Goal: Task Accomplishment & Management: Complete application form

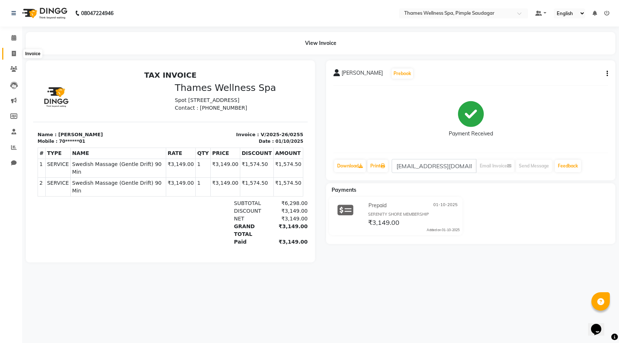
click at [12, 52] on icon at bounding box center [14, 54] width 4 height 6
select select "service"
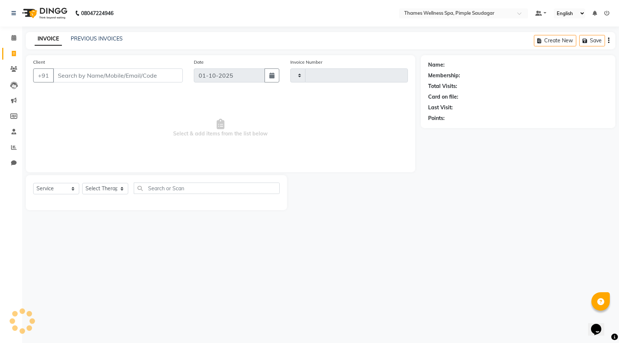
type input "0256"
select select "8709"
click at [91, 76] on input "Client" at bounding box center [118, 76] width 130 height 14
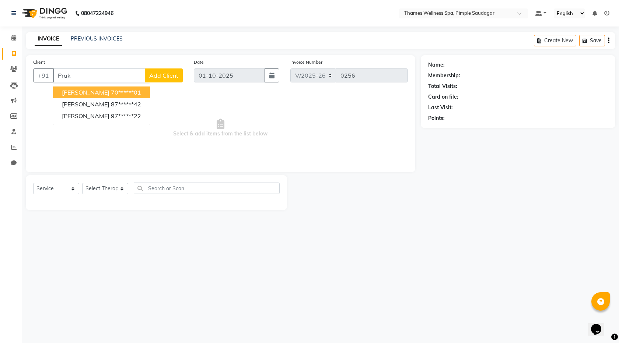
click at [111, 95] on ngb-highlight "70******01" at bounding box center [126, 92] width 30 height 7
type input "70******01"
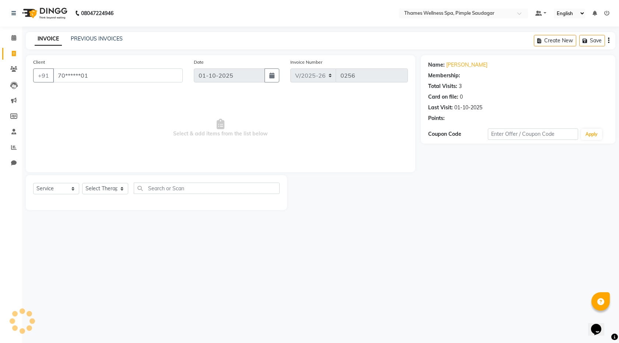
select select "1: Object"
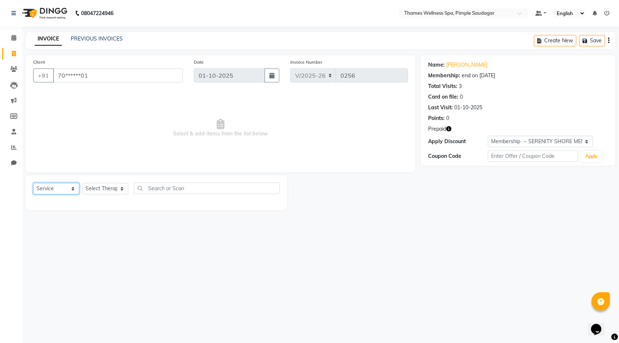
click at [57, 187] on select "Select Service Product Membership Package Voucher Prepaid Gift Card" at bounding box center [56, 188] width 46 height 11
click at [33, 183] on select "Select Service Product Membership Package Voucher Prepaid Gift Card" at bounding box center [56, 188] width 46 height 11
click at [98, 190] on select "Select Therapist Alokesh Das Bem Hana kety sangma Melbia Mishi Prakash Lala Sun…" at bounding box center [105, 188] width 46 height 11
select select "90406"
click at [82, 183] on select "Select Therapist Alokesh Das Bem Hana kety sangma Melbia Mishi Prakash Lala Sun…" at bounding box center [105, 188] width 46 height 11
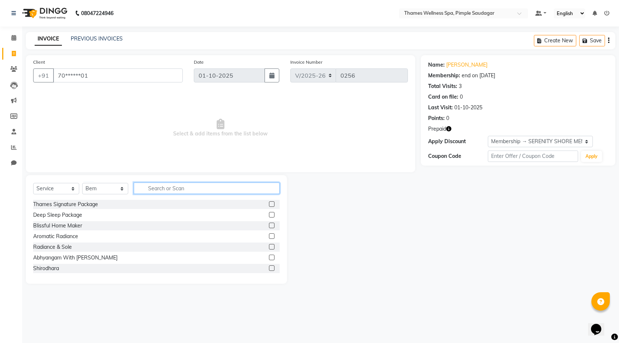
click at [151, 188] on input "text" at bounding box center [207, 188] width 146 height 11
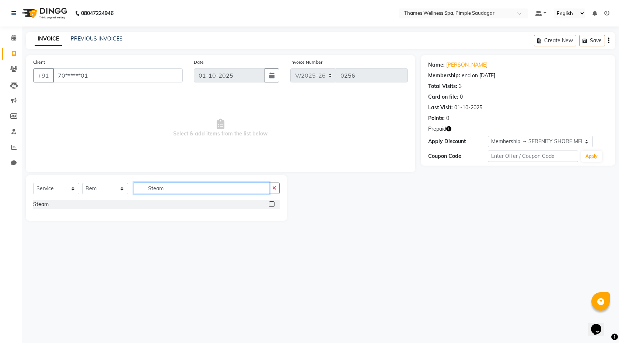
type input "Steam"
click at [245, 204] on div "Steam" at bounding box center [156, 204] width 246 height 9
click at [273, 204] on label at bounding box center [272, 204] width 6 height 6
click at [273, 204] on input "checkbox" at bounding box center [271, 204] width 5 height 5
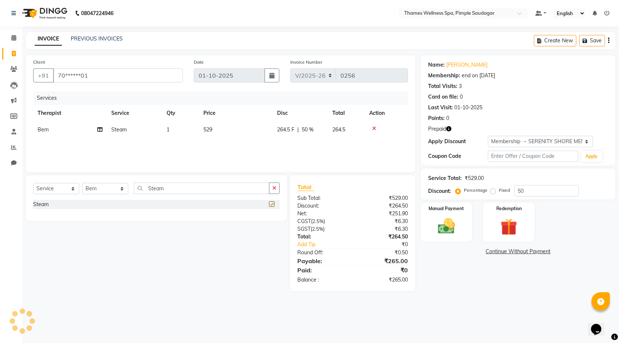
checkbox input "false"
click at [123, 192] on select "Select Therapist Alokesh Das Bem Hana kety sangma Melbia Mishi Prakash Lala Sun…" at bounding box center [105, 188] width 46 height 11
select select "88610"
click at [82, 183] on select "Select Therapist Alokesh Das Bem Hana kety sangma Melbia Mishi Prakash Lala Sun…" at bounding box center [105, 188] width 46 height 11
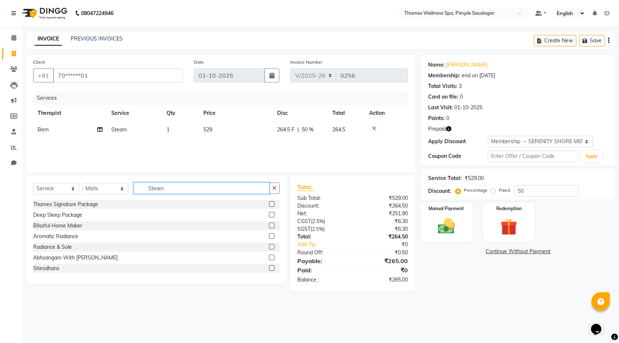
drag, startPoint x: 175, startPoint y: 187, endPoint x: 157, endPoint y: 192, distance: 18.1
click at [157, 192] on input "Steam" at bounding box center [202, 188] width 136 height 11
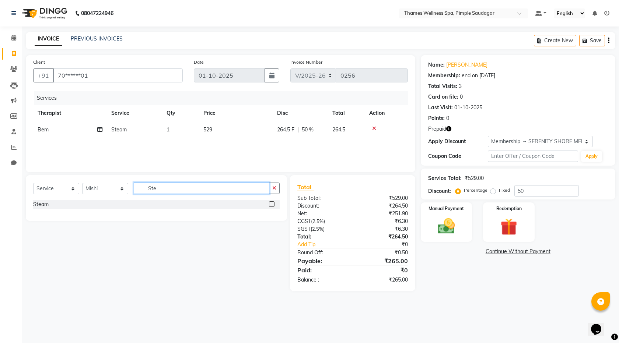
type input "Ste"
click at [270, 207] on label at bounding box center [272, 204] width 6 height 6
click at [270, 207] on input "checkbox" at bounding box center [271, 204] width 5 height 5
checkbox input "false"
click at [373, 145] on icon at bounding box center [374, 145] width 4 height 5
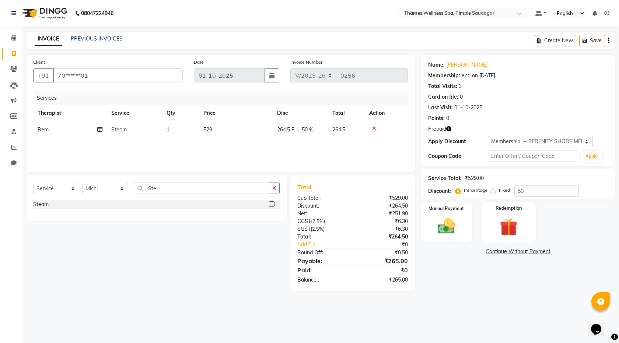
click at [512, 224] on img at bounding box center [508, 227] width 29 height 22
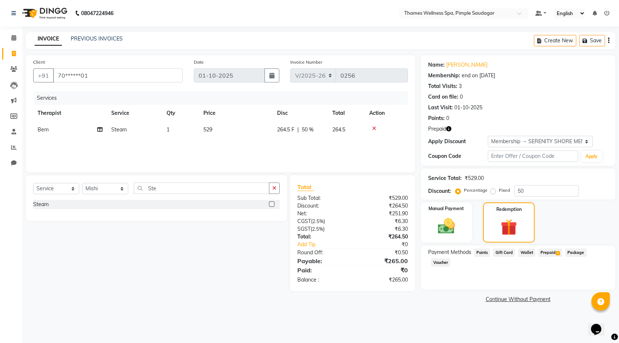
click at [551, 253] on span "Prepaid 1" at bounding box center [550, 253] width 24 height 8
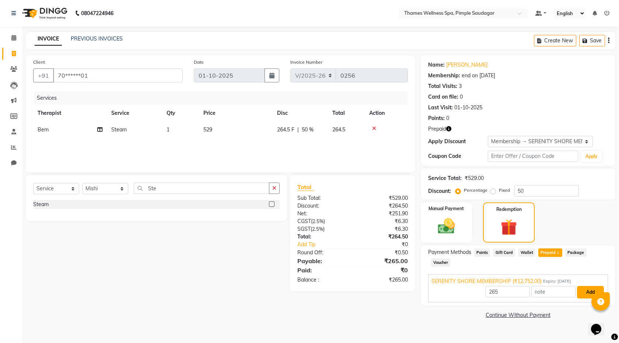
click at [601, 286] on button "Add" at bounding box center [590, 292] width 27 height 13
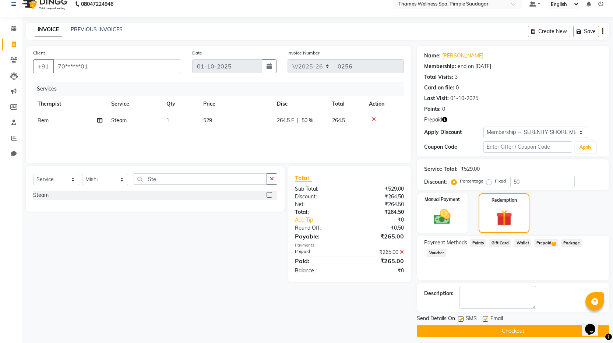
scroll to position [14, 0]
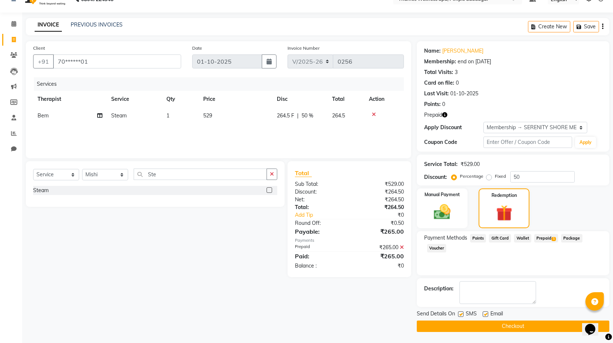
click at [543, 322] on button "Checkout" at bounding box center [513, 326] width 193 height 11
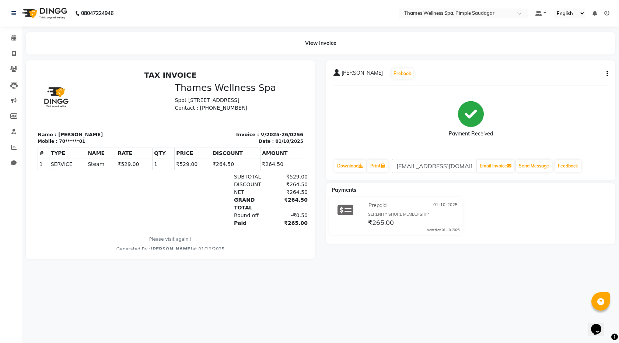
click at [337, 74] on icon at bounding box center [336, 72] width 7 height 7
click at [362, 75] on span "[PERSON_NAME]" at bounding box center [361, 74] width 41 height 10
click at [11, 55] on span at bounding box center [13, 54] width 13 height 8
select select "service"
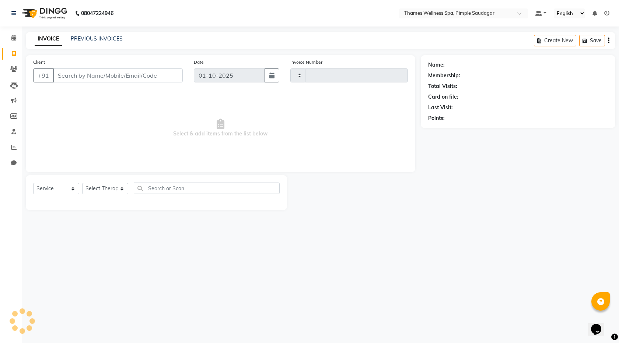
type input "0257"
select select "8709"
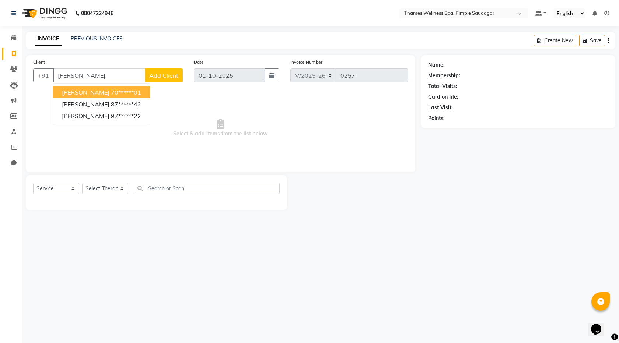
click at [110, 96] on button "Prakash K 70******01" at bounding box center [101, 93] width 97 height 12
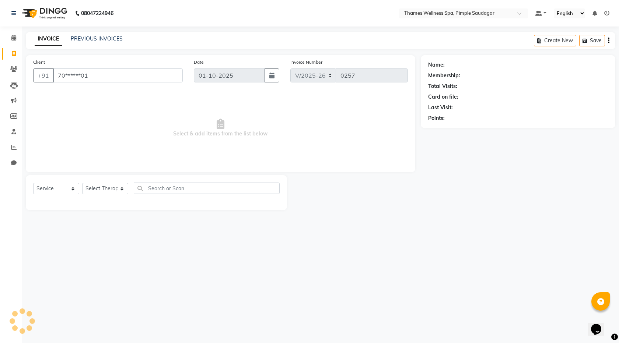
type input "70******01"
select select "1: Object"
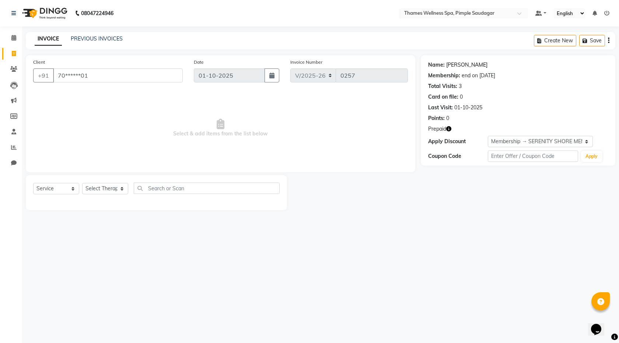
click at [455, 63] on link "[PERSON_NAME]" at bounding box center [466, 65] width 41 height 8
click at [15, 55] on icon at bounding box center [14, 54] width 4 height 6
select select "service"
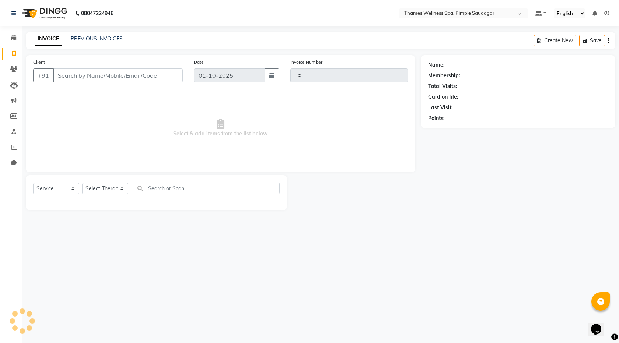
type input "0257"
select select "8709"
type input "Amt"
click at [170, 72] on span "Add Client" at bounding box center [163, 75] width 29 height 7
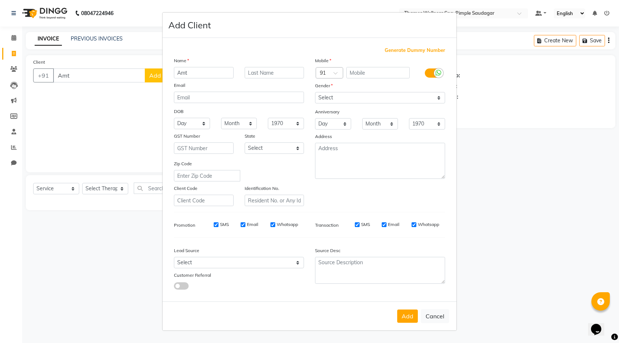
drag, startPoint x: 108, startPoint y: 76, endPoint x: 56, endPoint y: 70, distance: 51.9
click at [38, 67] on ngb-modal-window "Add Client Generate Dummy Number Name Amt Email DOB Day 01 02 03 04 05 06 07 08…" at bounding box center [309, 171] width 619 height 343
click at [618, 122] on ngb-modal-window "Add Client Generate Dummy Number Name Amt Email DOB Day 01 02 03 04 05 06 07 08…" at bounding box center [309, 171] width 619 height 343
click at [608, 130] on ngb-modal-window "Add Client Generate Dummy Number Name Amt Email DOB Day 01 02 03 04 05 06 07 08…" at bounding box center [309, 171] width 619 height 343
click at [434, 319] on button "Cancel" at bounding box center [435, 316] width 28 height 14
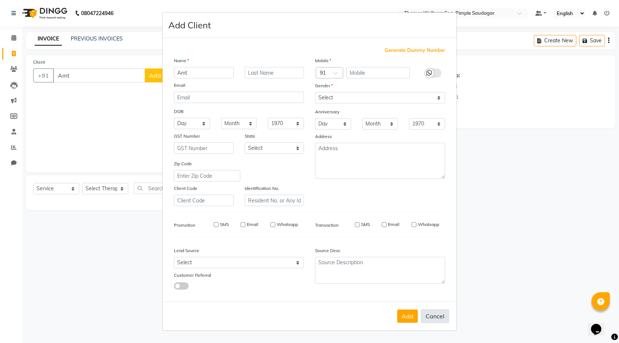
select select
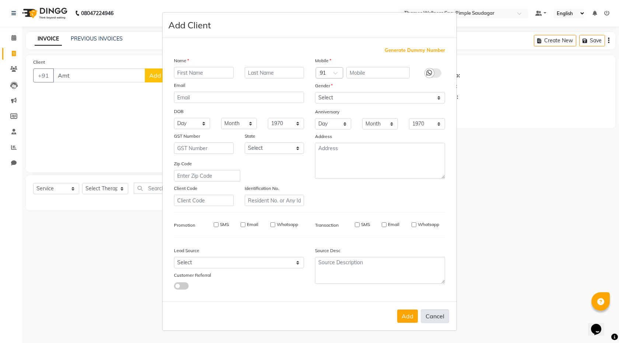
select select
checkbox input "false"
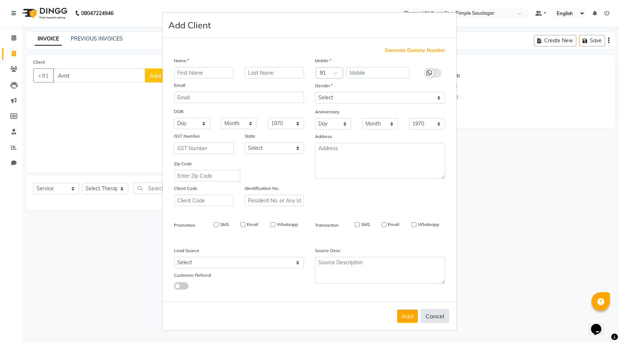
checkbox input "false"
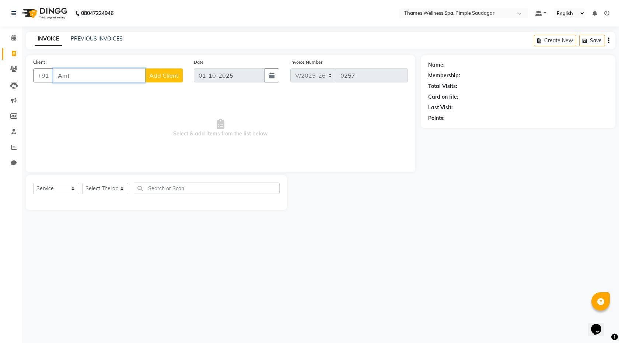
drag, startPoint x: 89, startPoint y: 76, endPoint x: 28, endPoint y: 76, distance: 60.4
click at [32, 76] on div "Client +91 Amt Add Client" at bounding box center [108, 73] width 161 height 30
paste input "8269020202"
type input "8269020202"
click at [158, 74] on span "Add Client" at bounding box center [163, 75] width 29 height 7
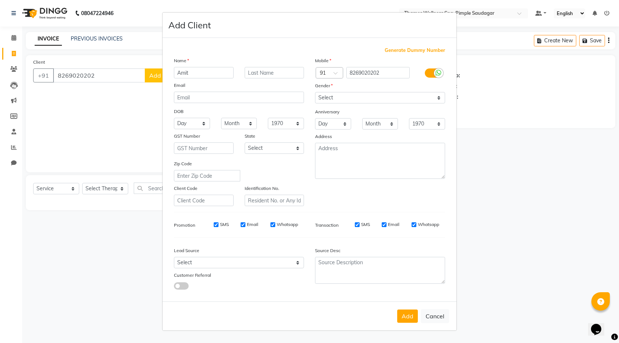
type input "Amit"
click at [410, 98] on select "Select Male Female Other Prefer Not To Say" at bounding box center [380, 97] width 130 height 11
select select "[DEMOGRAPHIC_DATA]"
click at [315, 92] on select "Select Male Female Other Prefer Not To Say" at bounding box center [380, 97] width 130 height 11
click at [271, 261] on select "Select Walk-in Referral Internet Friend Word of Mouth Advertisement Facebook Ju…" at bounding box center [239, 262] width 130 height 11
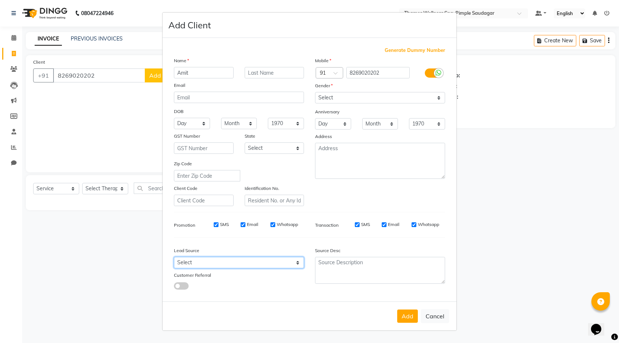
select select "56488"
click at [174, 257] on select "Select Walk-in Referral Internet Friend Word of Mouth Advertisement Facebook Ju…" at bounding box center [239, 262] width 130 height 11
click at [403, 316] on button "Add" at bounding box center [407, 316] width 21 height 13
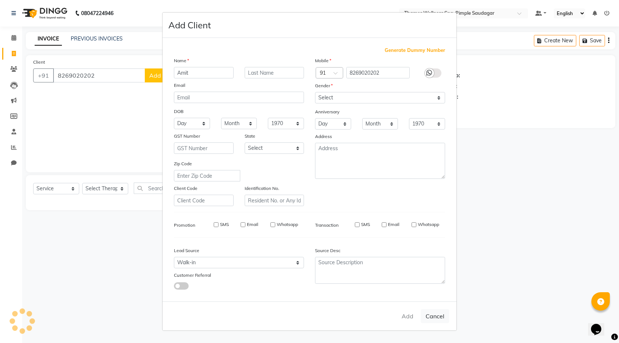
type input "82******02"
select select
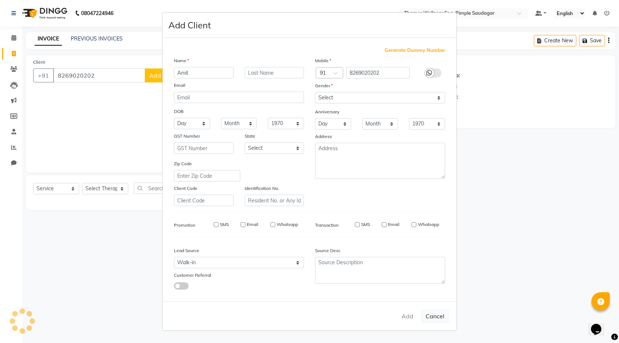
select select
checkbox input "false"
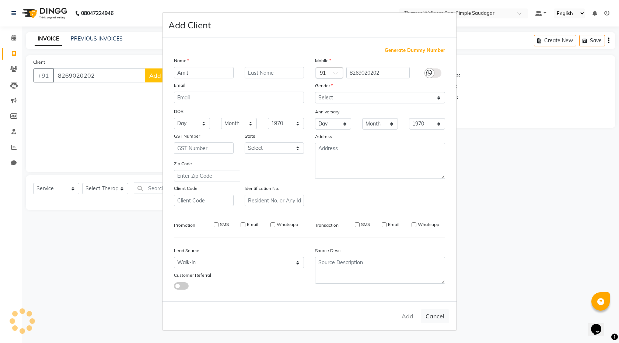
checkbox input "false"
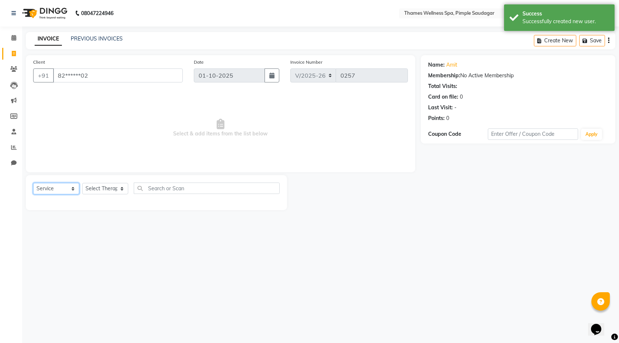
click at [49, 190] on select "Select Service Product Membership Package Voucher Prepaid Gift Card" at bounding box center [56, 188] width 46 height 11
click at [101, 186] on select "Select Therapist Alokesh Das Bem Hana kety sangma Melbia Mishi Prakash Lala Sun…" at bounding box center [105, 188] width 46 height 11
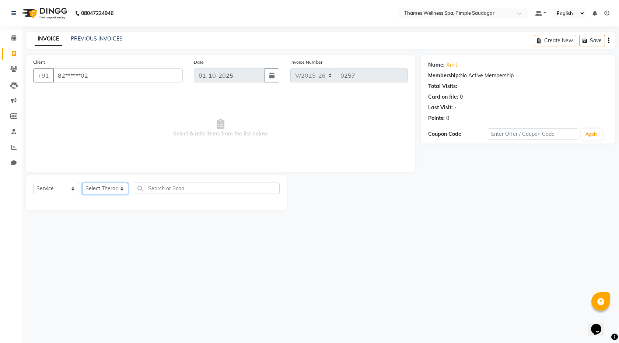
select select "88611"
click at [82, 183] on select "Select Therapist Alokesh Das Bem Hana kety sangma Melbia Mishi Prakash Lala Sun…" at bounding box center [105, 188] width 46 height 11
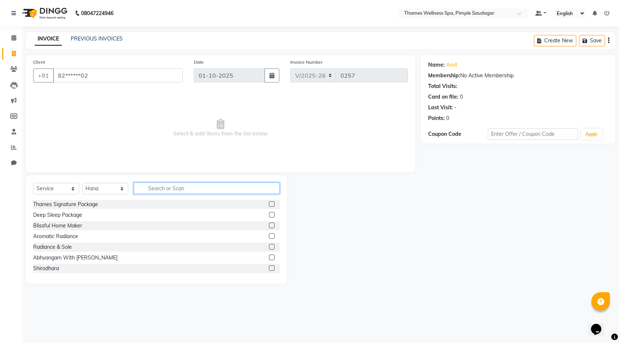
click at [159, 184] on input "text" at bounding box center [207, 188] width 146 height 11
type input "S"
type input "Bal"
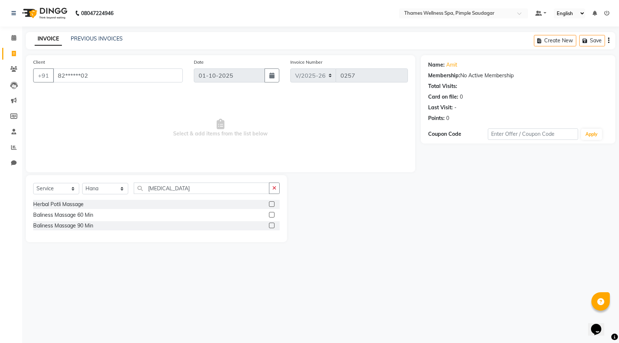
click at [273, 225] on label at bounding box center [272, 226] width 6 height 6
click at [273, 225] on input "checkbox" at bounding box center [271, 226] width 5 height 5
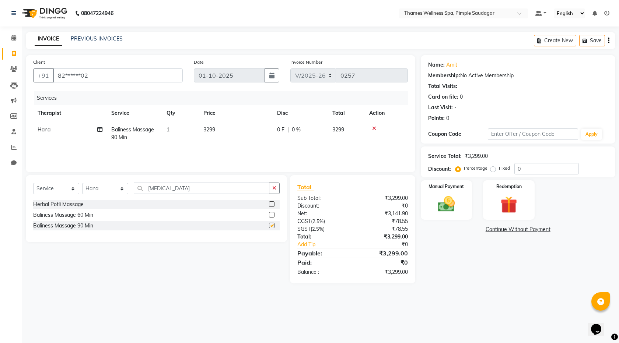
checkbox input "false"
click at [287, 131] on div "0 F | 0 %" at bounding box center [300, 130] width 46 height 8
select select "88611"
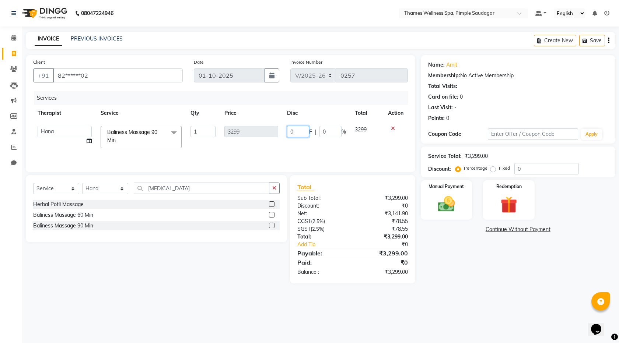
click at [238, 131] on tr "Alokesh Das Bem Hana kety sangma Melbia Mishi Prakash Lala Suneeta Chakma Das B…" at bounding box center [220, 137] width 375 height 31
type input "799"
click at [289, 153] on div "Services Therapist Service Qty Price Disc Total Action Alokesh Das Bem Hana ket…" at bounding box center [220, 128] width 375 height 74
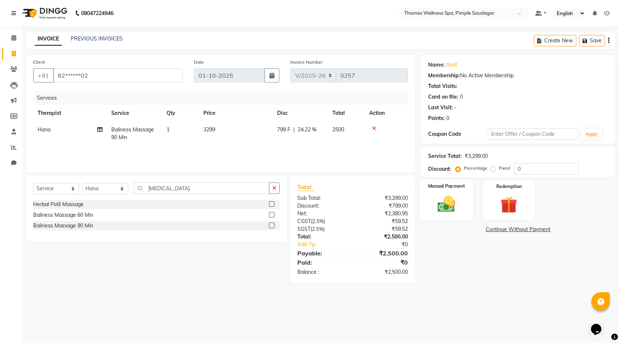
click at [452, 204] on img at bounding box center [446, 204] width 29 height 20
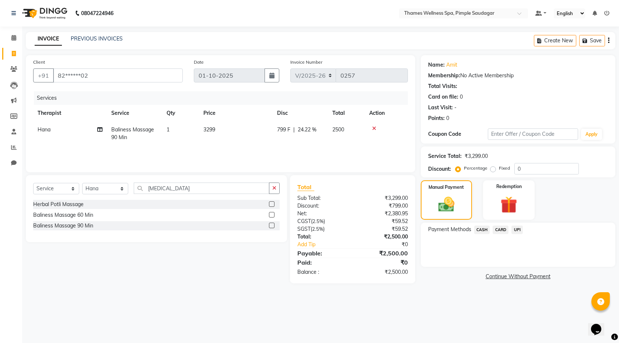
click at [485, 229] on span "CASH" at bounding box center [482, 230] width 16 height 8
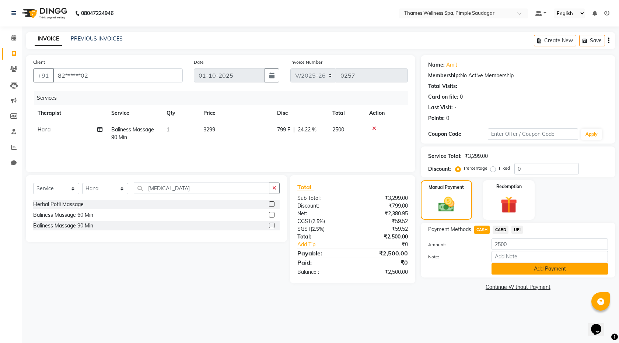
click at [522, 273] on button "Add Payment" at bounding box center [549, 268] width 116 height 11
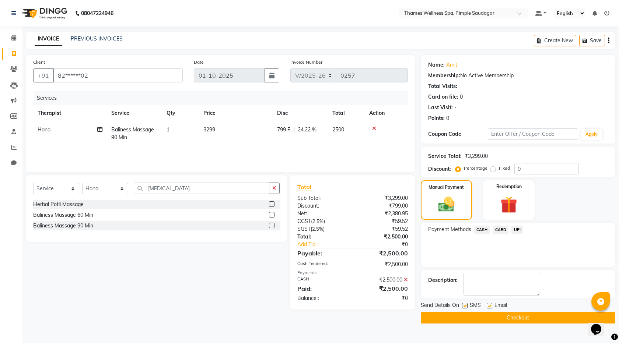
click at [519, 323] on button "Checkout" at bounding box center [518, 317] width 194 height 11
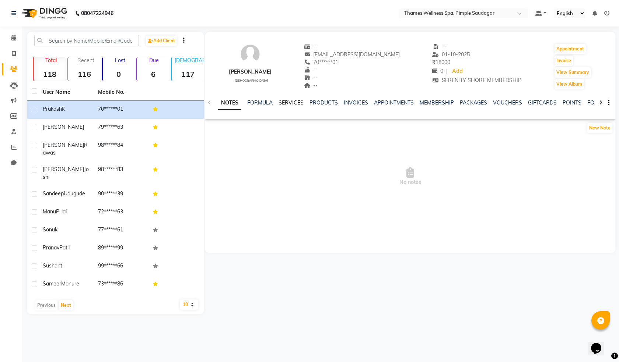
click at [294, 101] on link "SERVICES" at bounding box center [290, 102] width 25 height 7
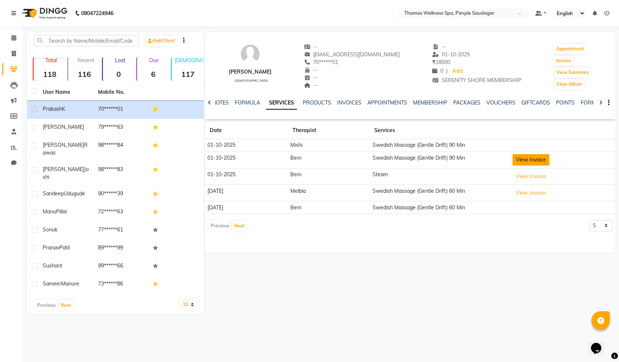
click at [521, 157] on button "View Invoice" at bounding box center [530, 159] width 37 height 11
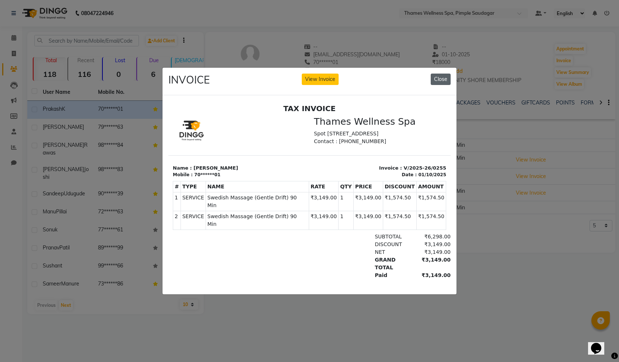
click at [443, 75] on button "Close" at bounding box center [441, 79] width 20 height 11
